Goal: Navigation & Orientation: Find specific page/section

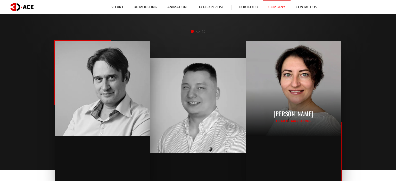
scroll to position [581, 0]
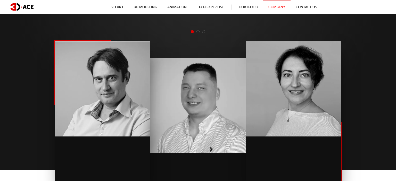
click at [198, 33] on span "Go to slide 2" at bounding box center [198, 31] width 3 height 3
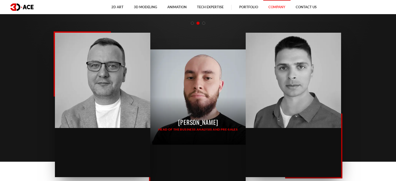
scroll to position [589, 0]
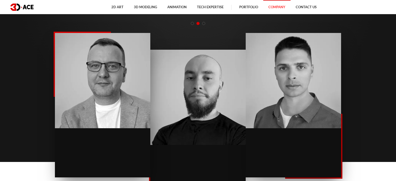
click at [204, 24] on span "Go to slide 3" at bounding box center [203, 23] width 3 height 3
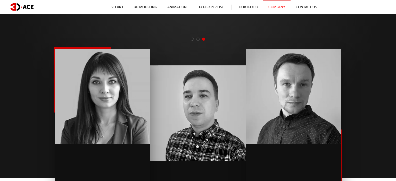
scroll to position [573, 0]
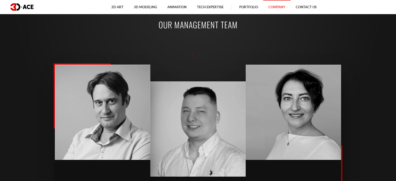
scroll to position [557, 0]
click at [199, 56] on span "Go to slide 2" at bounding box center [198, 55] width 3 height 3
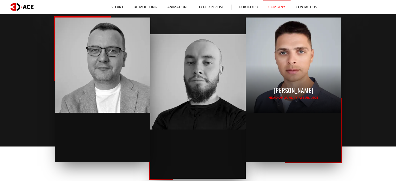
scroll to position [604, 0]
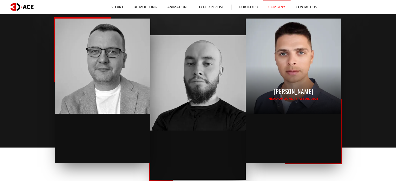
click at [256, 87] on div "Oleksandr Lysenko Head of Quality Assurance" at bounding box center [293, 66] width 95 height 95
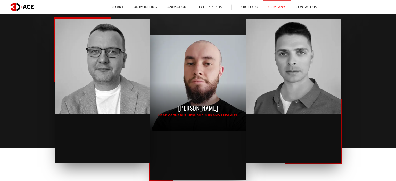
click at [199, 80] on div "Pavlo Karasov Head of the Business Analysis and Pre-Sales" at bounding box center [197, 82] width 95 height 95
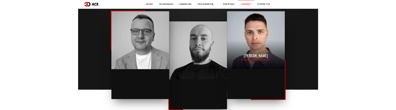
scroll to position [532, 0]
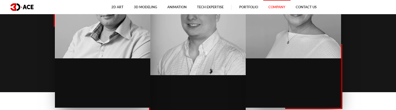
scroll to position [591, 0]
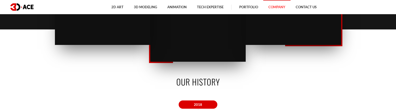
scroll to position [651, 0]
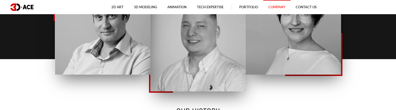
scroll to position [572, 0]
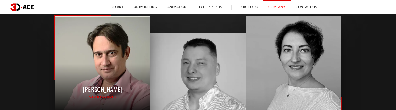
scroll to position [512, 0]
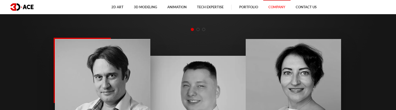
click at [198, 31] on span "Go to slide 2" at bounding box center [198, 29] width 3 height 3
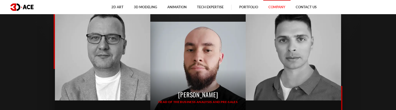
scroll to position [547, 0]
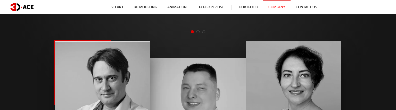
scroll to position [508, 0]
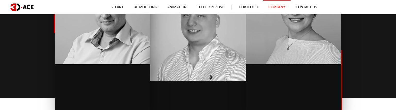
scroll to position [584, 0]
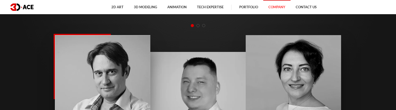
scroll to position [515, 0]
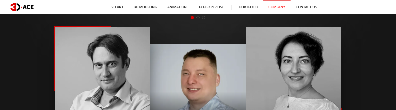
scroll to position [512, 0]
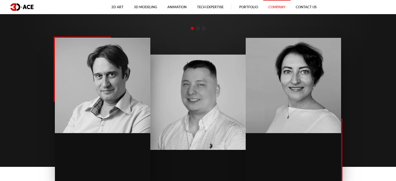
scroll to position [584, 0]
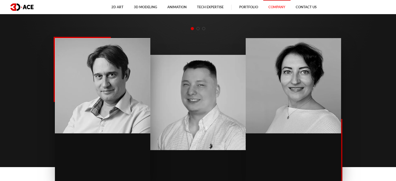
click at [199, 29] on span "Go to slide 2" at bounding box center [198, 28] width 3 height 3
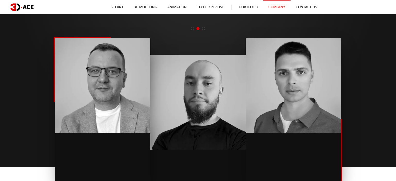
click at [204, 29] on span "Go to slide 3" at bounding box center [203, 28] width 3 height 3
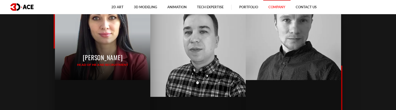
scroll to position [568, 0]
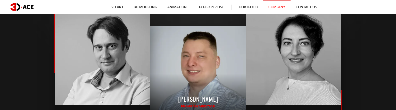
scroll to position [540, 0]
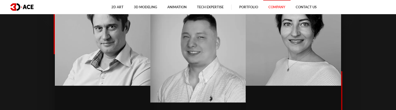
scroll to position [560, 0]
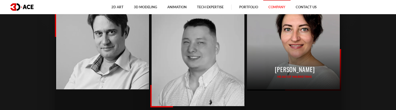
scroll to position [551, 0]
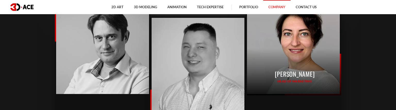
click at [273, 65] on div "Svitlana Lobazeva Head of Marketing" at bounding box center [294, 48] width 95 height 95
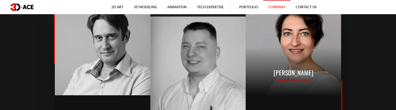
scroll to position [556, 0]
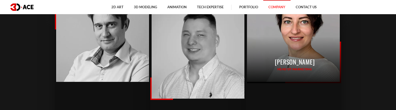
scroll to position [563, 0]
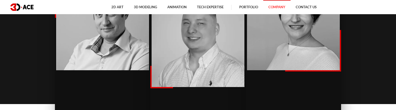
scroll to position [565, 0]
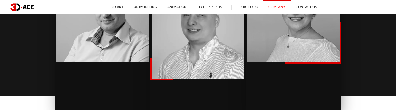
scroll to position [589, 0]
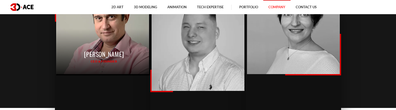
scroll to position [563, 0]
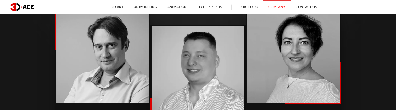
scroll to position [541, 0]
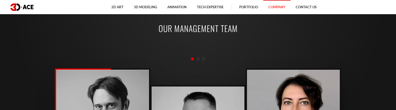
scroll to position [482, 0]
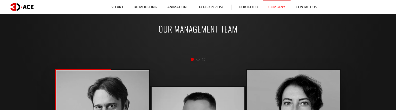
click at [198, 60] on span "Go to slide 2" at bounding box center [198, 59] width 3 height 3
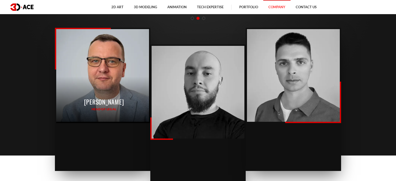
scroll to position [594, 0]
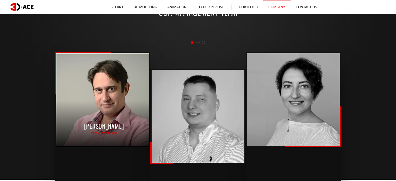
scroll to position [568, 0]
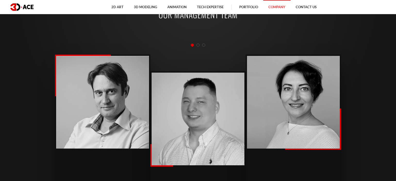
click at [197, 45] on span "Go to slide 2" at bounding box center [198, 45] width 3 height 3
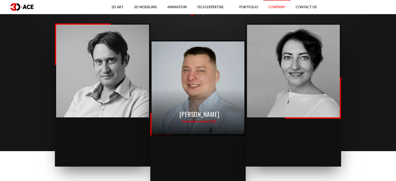
scroll to position [599, 0]
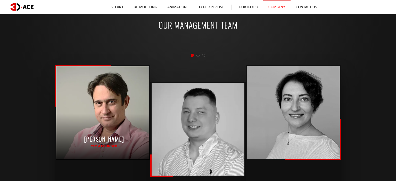
scroll to position [554, 0]
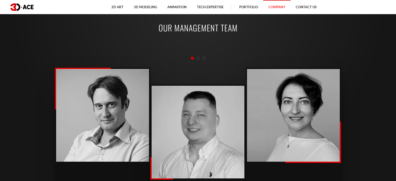
click at [197, 58] on span "Go to slide 2" at bounding box center [198, 58] width 3 height 3
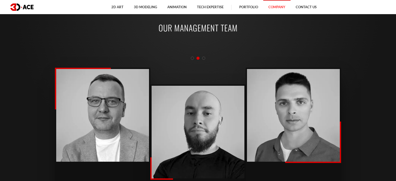
click at [205, 59] on span "Go to slide 3" at bounding box center [203, 58] width 3 height 3
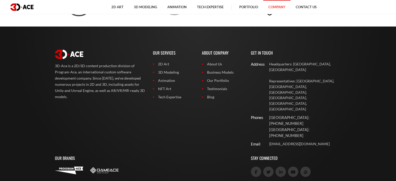
scroll to position [1335, 0]
